Goal: Obtain resource: Obtain resource

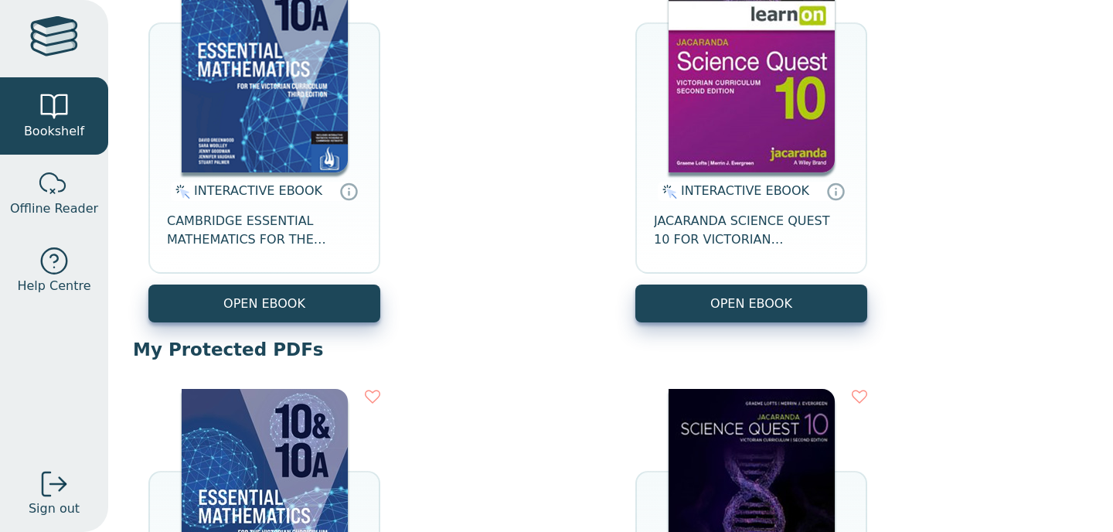
scroll to position [275, 0]
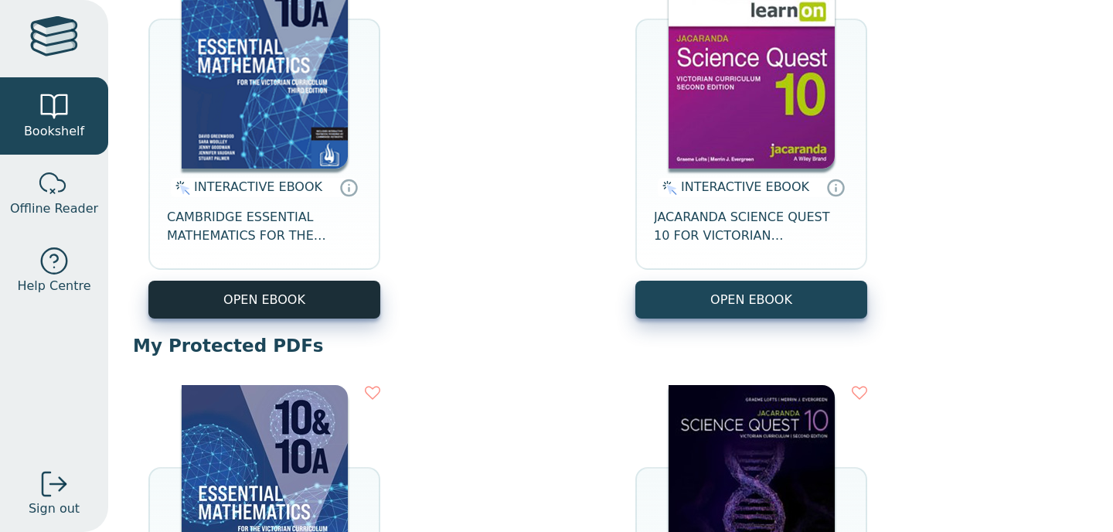
click at [367, 312] on button "OPEN EBOOK" at bounding box center [264, 300] width 232 height 38
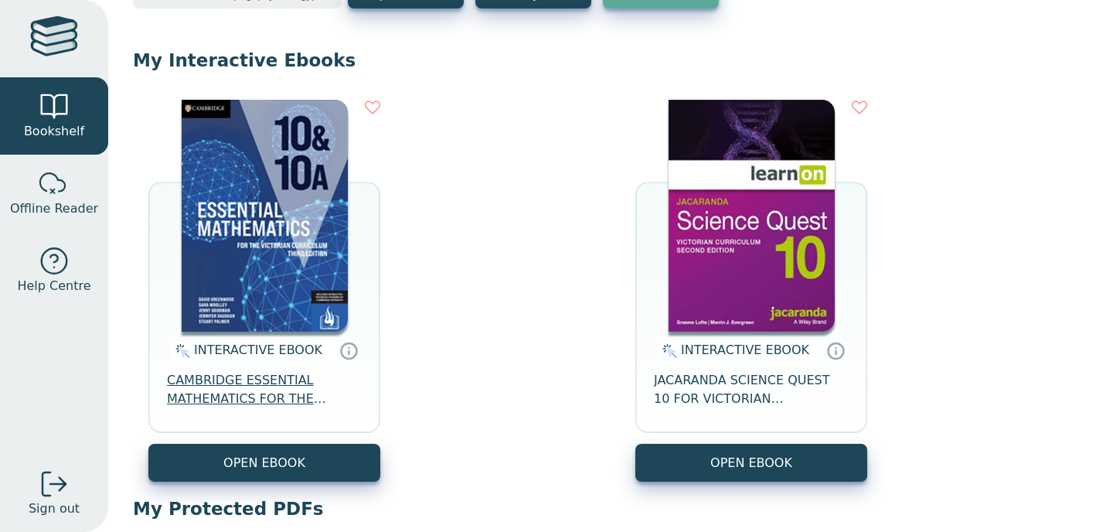
scroll to position [113, 0]
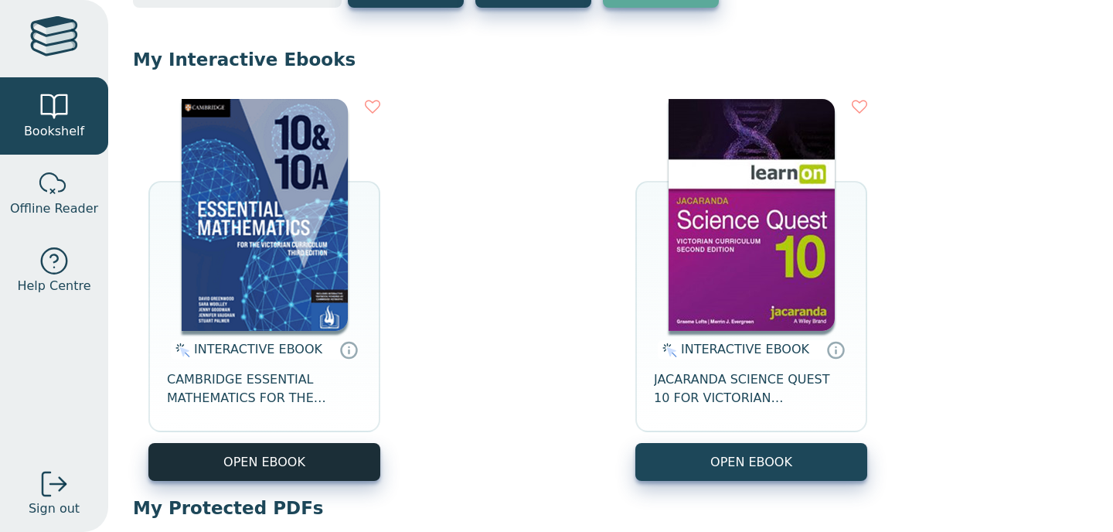
click at [318, 462] on button "OPEN EBOOK" at bounding box center [264, 462] width 232 height 38
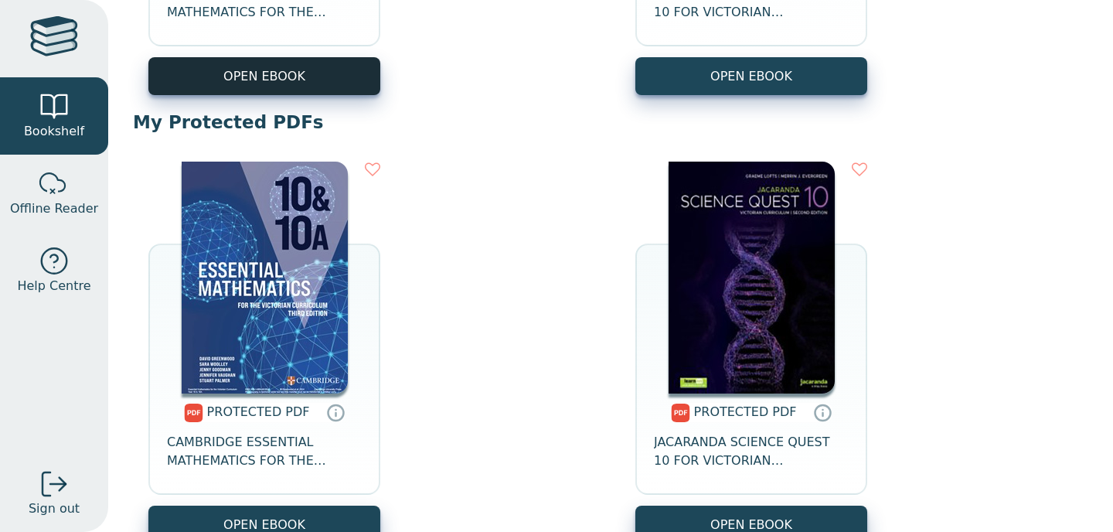
scroll to position [500, 0]
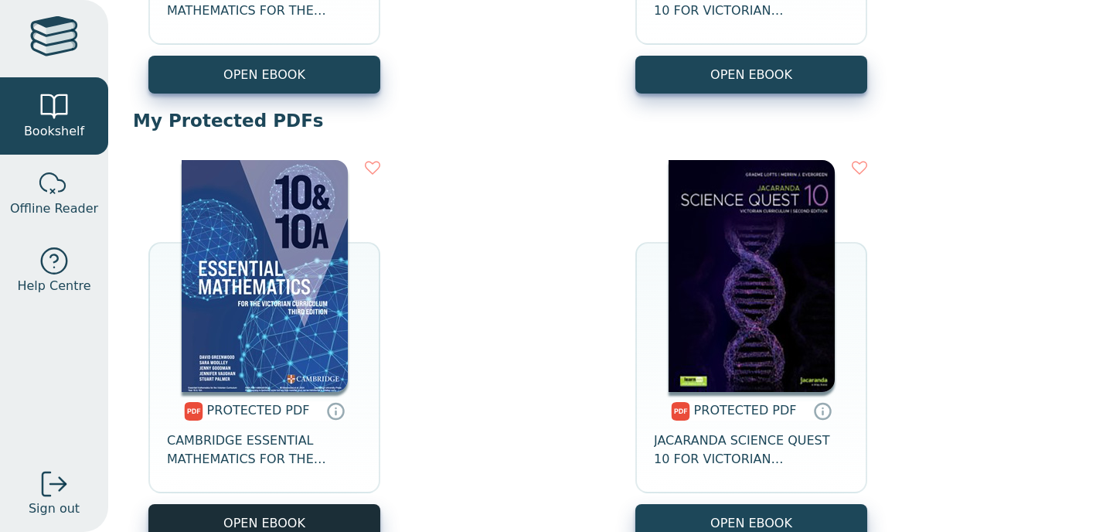
click at [281, 528] on link "OPEN EBOOK" at bounding box center [264, 523] width 232 height 38
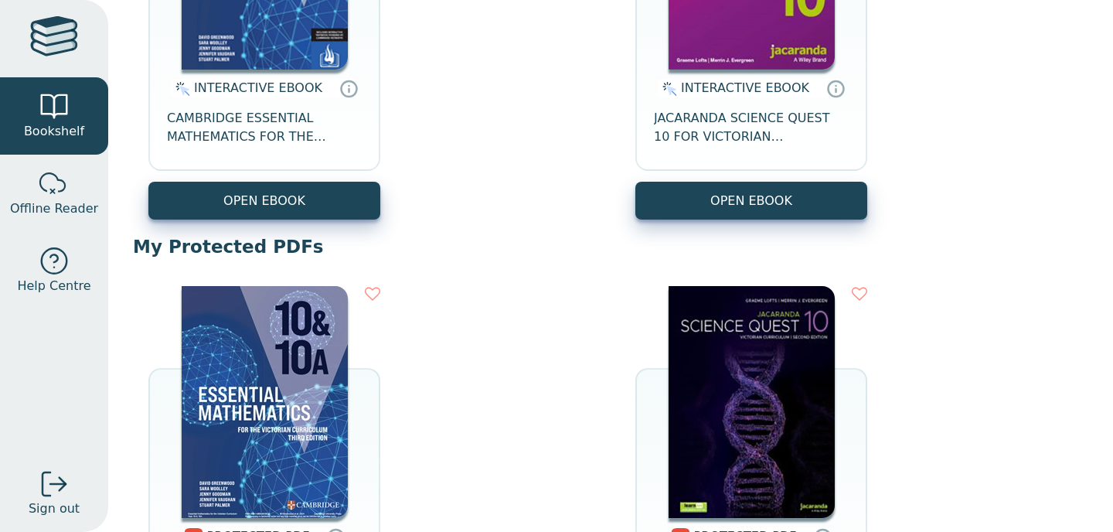
scroll to position [469, 0]
